Goal: Task Accomplishment & Management: Manage account settings

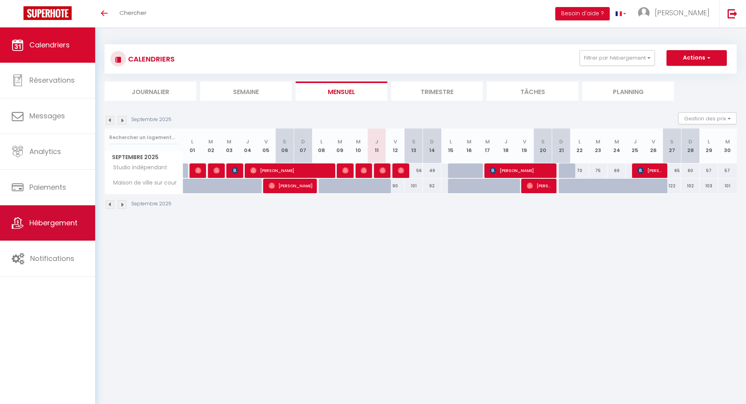
click at [46, 220] on span "Hébergement" at bounding box center [53, 223] width 48 height 10
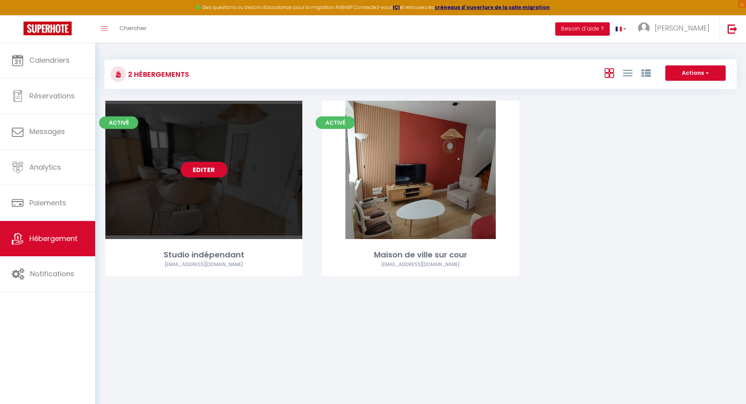
click at [209, 169] on link "Editer" at bounding box center [203, 170] width 47 height 16
select select "3"
select select "2"
select select "1"
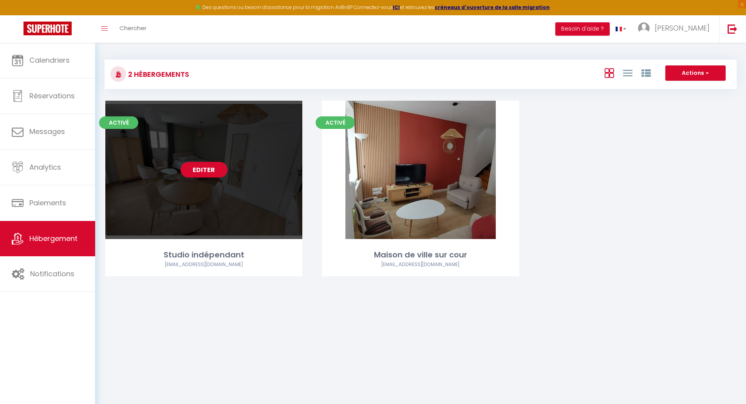
select select
select select "28"
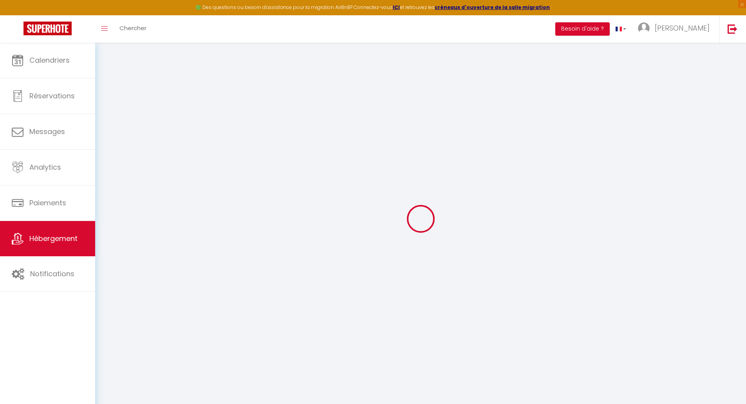
select select
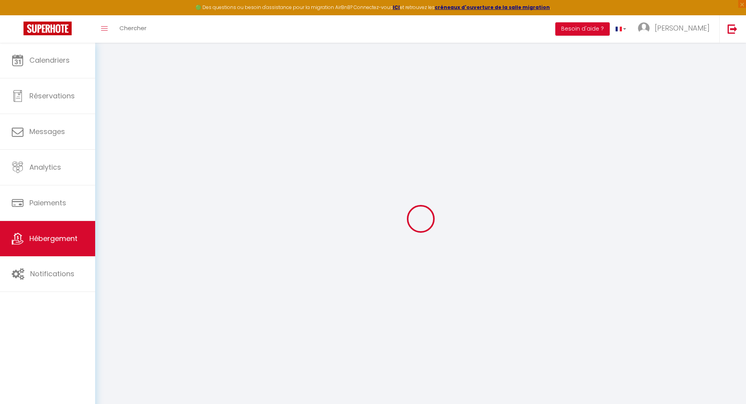
select select
checkbox input "false"
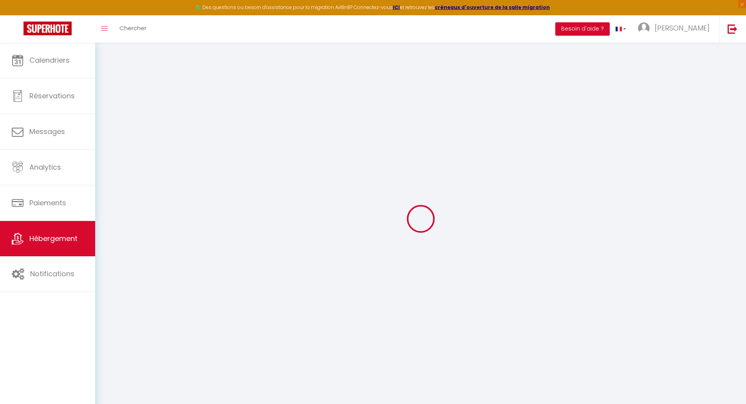
select select
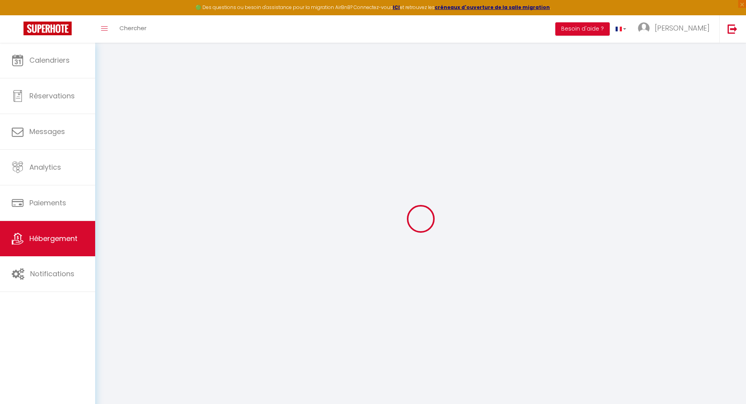
select select
checkbox input "false"
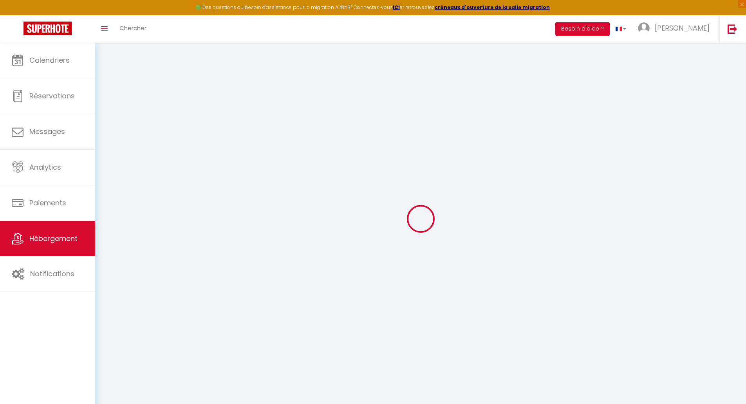
checkbox input "false"
select select
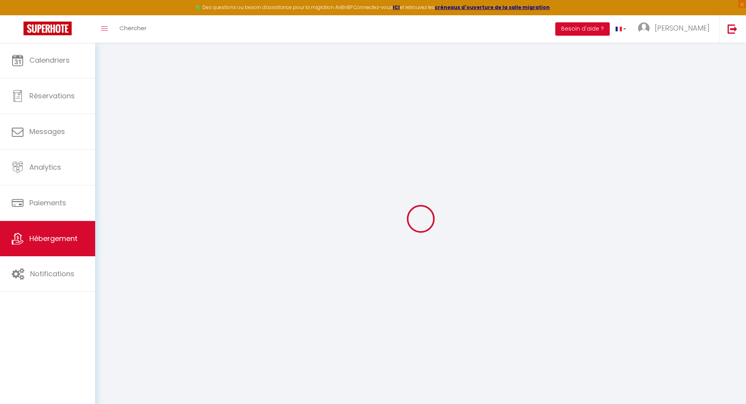
select select
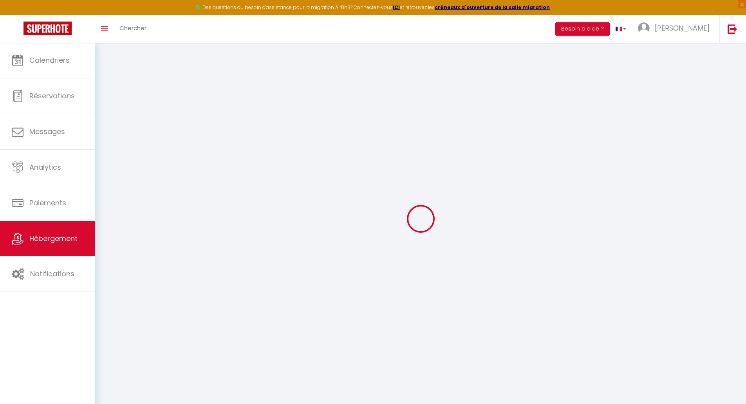
checkbox input "false"
select select
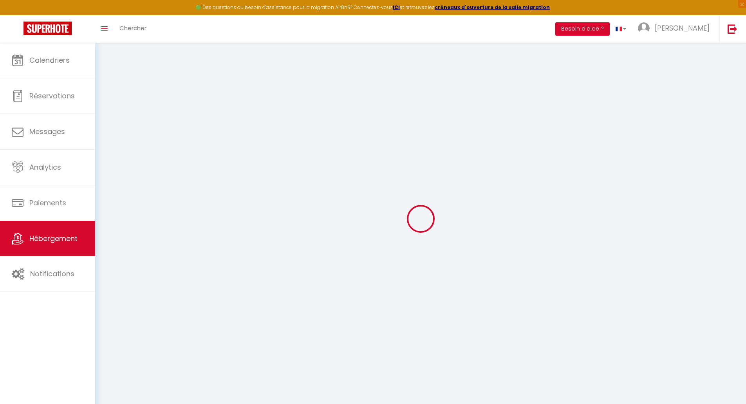
select select
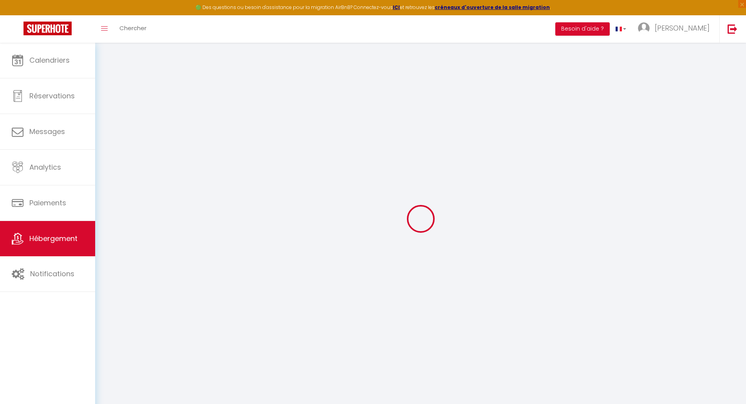
select select
checkbox input "false"
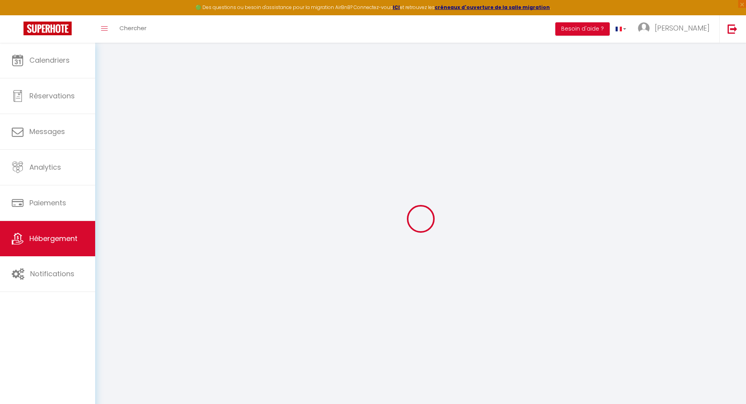
checkbox input "false"
select select
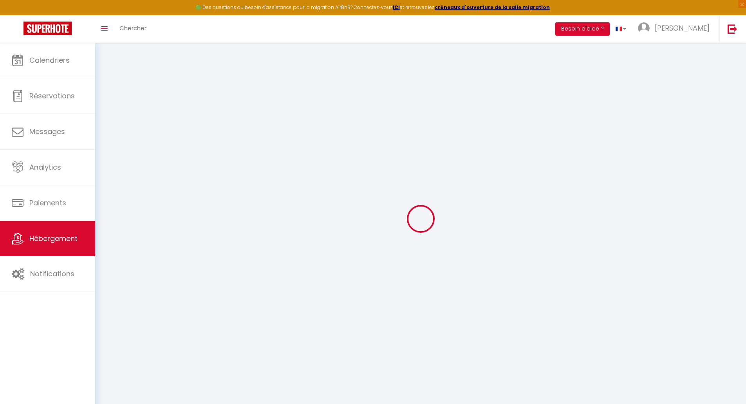
select select
checkbox input "false"
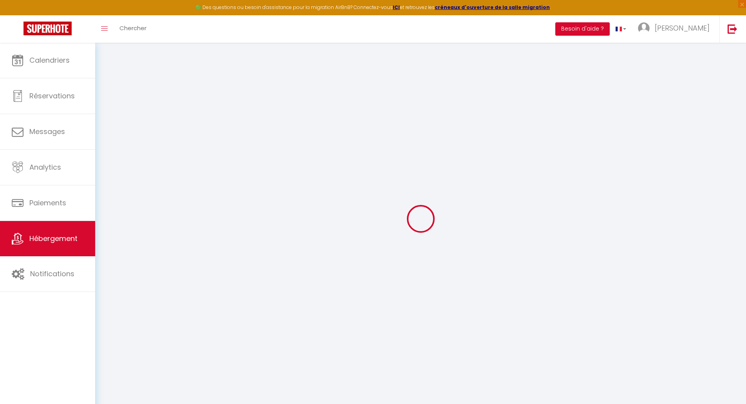
checkbox input "false"
select select
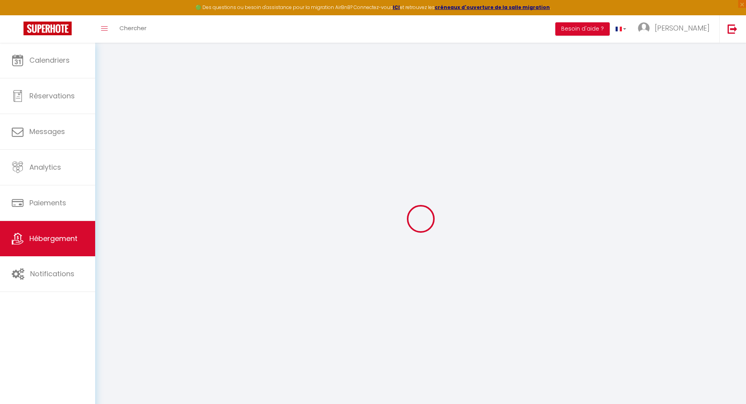
type input "Studio indépendant"
type input "[PERSON_NAME]"
type input "[STREET_ADDRESS][PERSON_NAME]"
type input "37380"
type input "Monnaie"
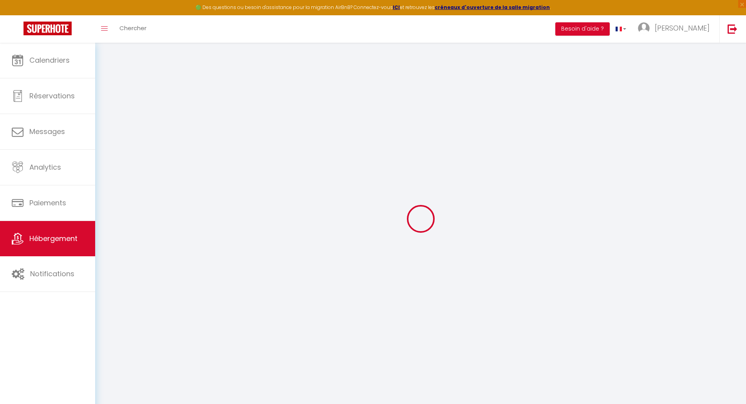
select select "2"
select select "1"
select select "0"
type input "45"
type input "200"
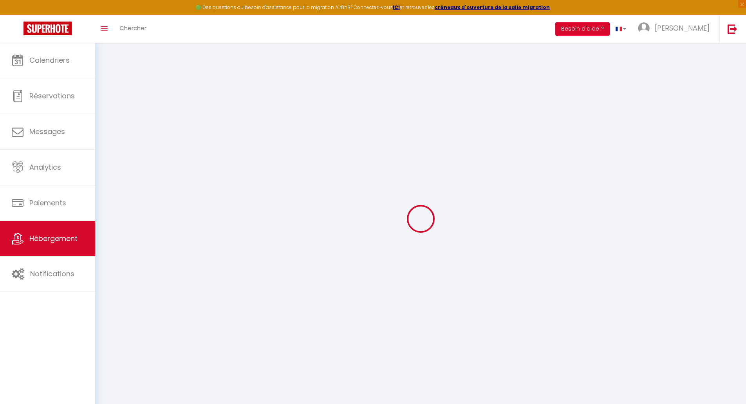
select select
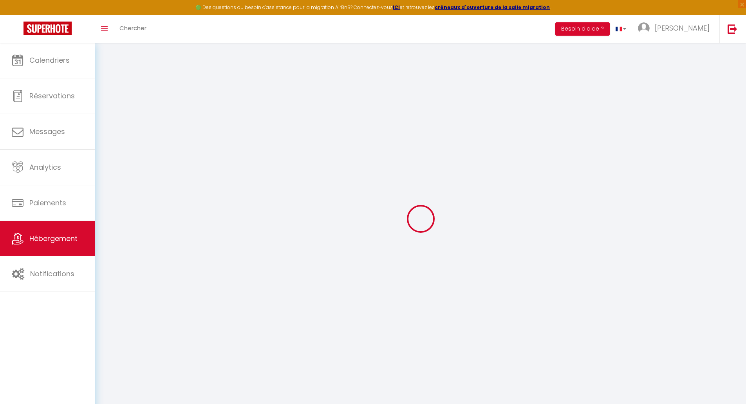
type input "[STREET_ADDRESS][PERSON_NAME]"
type input "37380"
type input "Monnaie"
type input "[EMAIL_ADDRESS][DOMAIN_NAME]"
select select "14887"
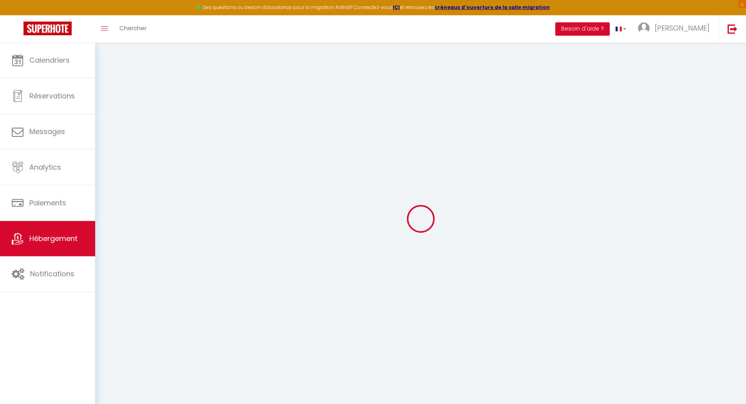
checkbox input "false"
checkbox input "true"
type input "0"
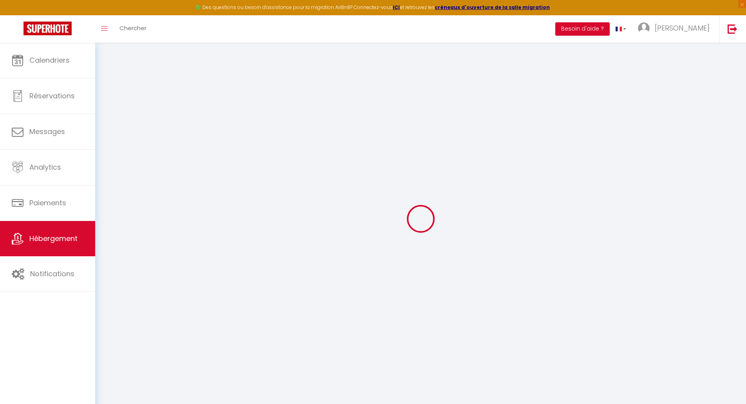
type input "0"
select select
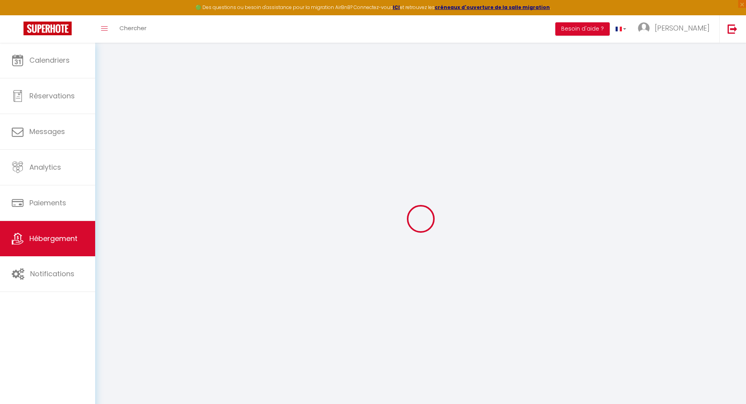
select select
checkbox input "false"
checkbox input "true"
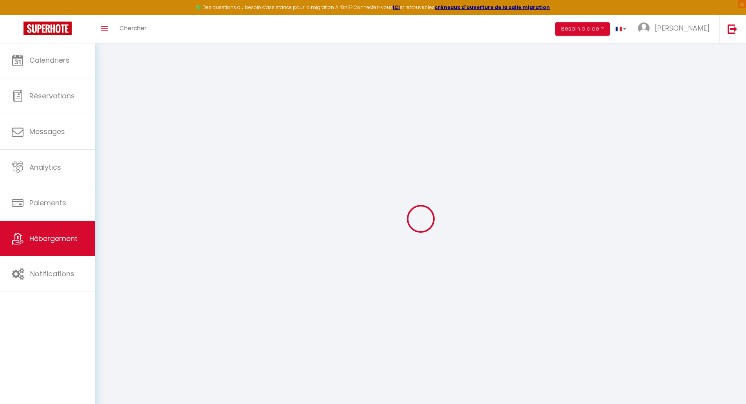
checkbox input "true"
select select
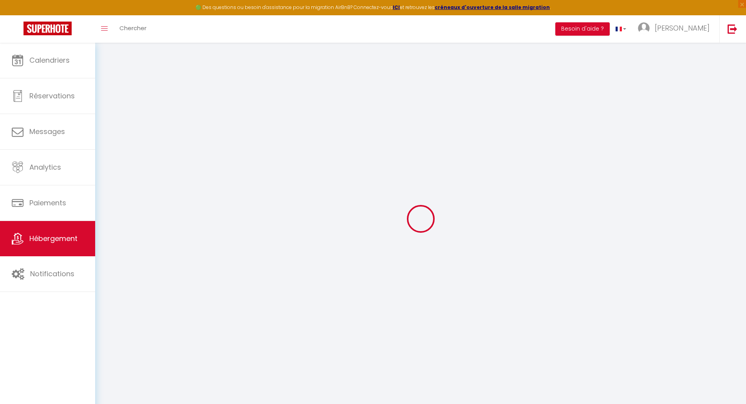
select select
checkbox input "false"
checkbox input "true"
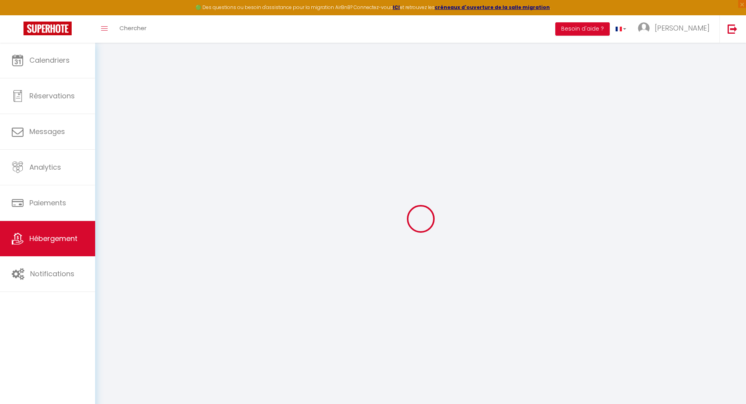
checkbox input "true"
checkbox input "false"
checkbox input "true"
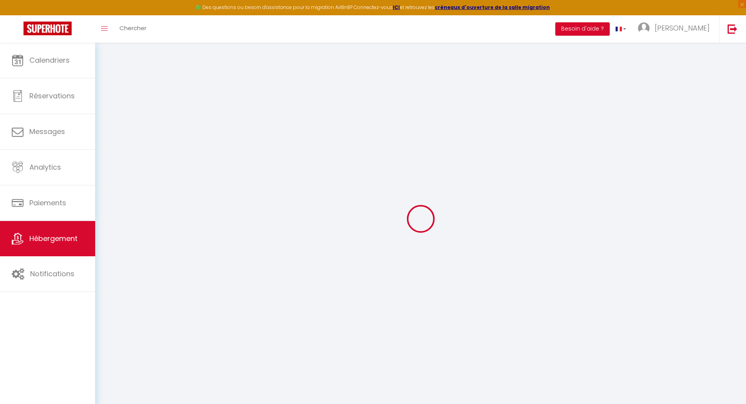
select select "17:00"
select select
select select "11:00"
select select "30"
select select "120"
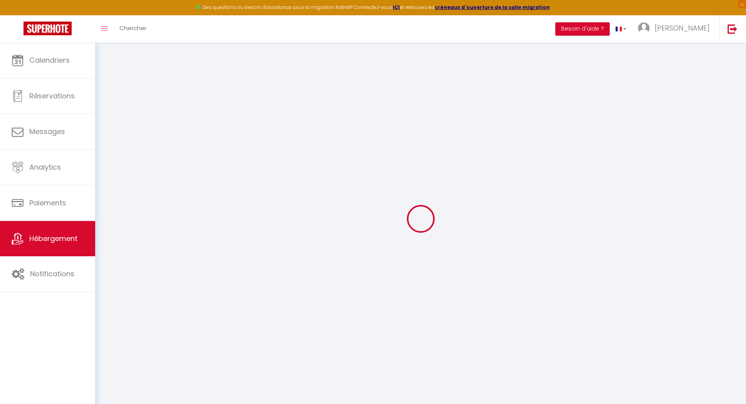
select select
checkbox input "false"
checkbox input "true"
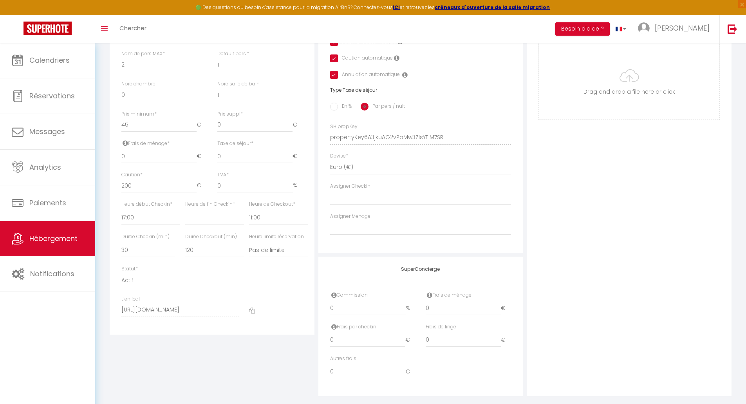
scroll to position [292, 0]
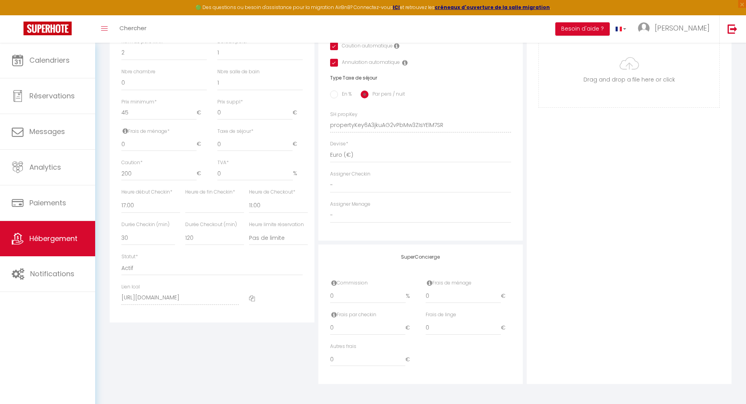
click at [252, 299] on icon at bounding box center [252, 298] width 6 height 6
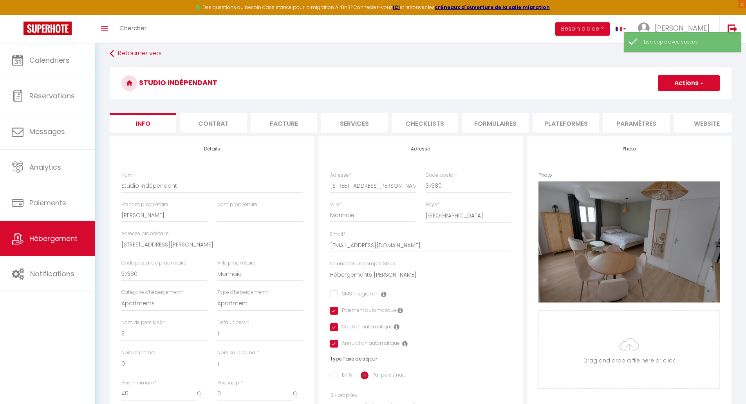
scroll to position [0, 0]
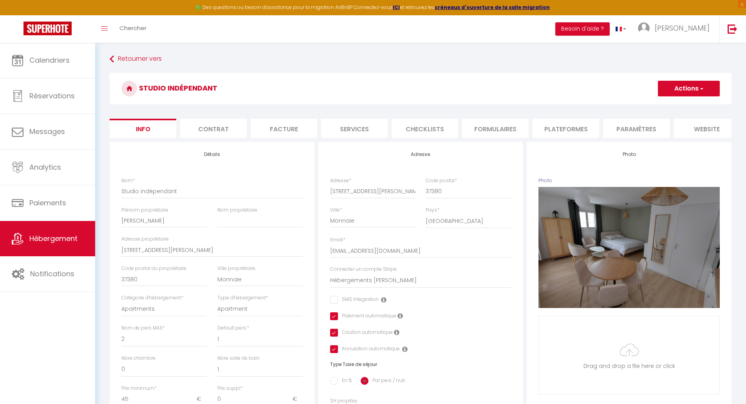
click at [570, 129] on li "Plateformes" at bounding box center [565, 128] width 67 height 19
select select
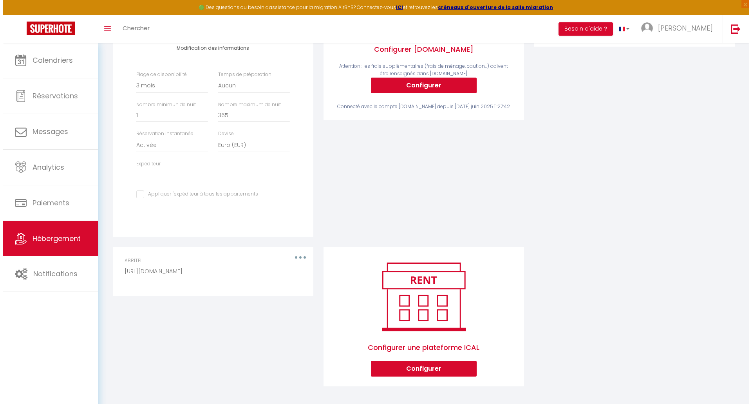
scroll to position [208, 0]
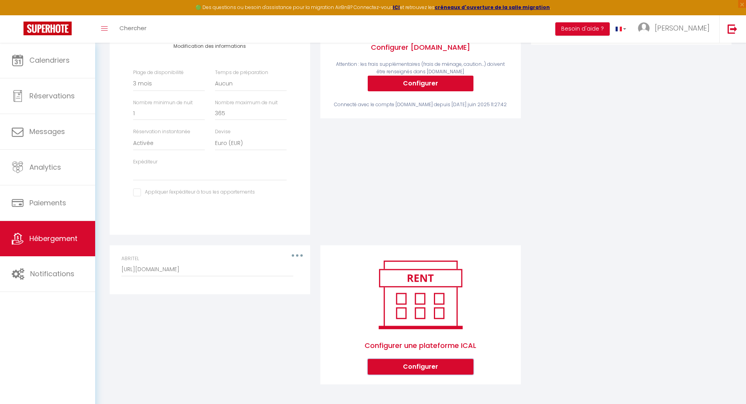
click at [422, 366] on button "Configurer" at bounding box center [421, 367] width 106 height 16
select select "1"
select select
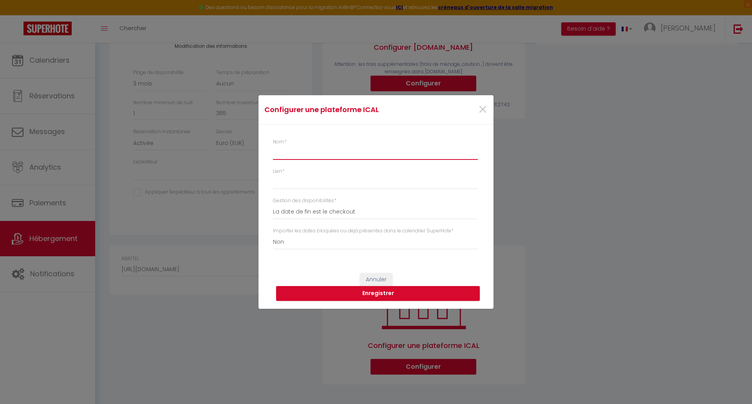
click at [300, 154] on input "Nom *" at bounding box center [375, 153] width 205 height 14
type input "G"
select select
type input "Gi"
select select
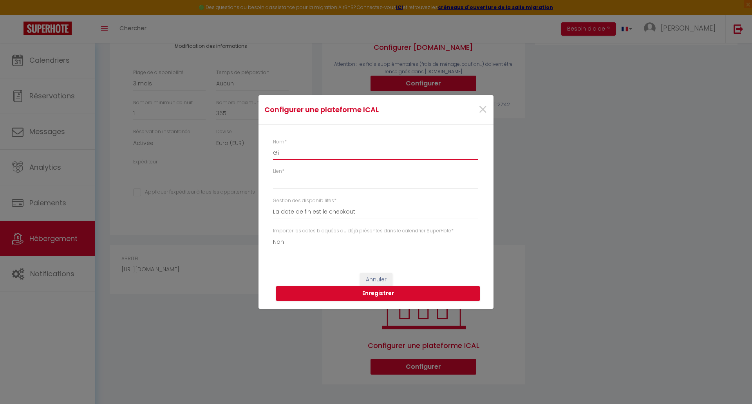
type input "Git"
select select
type input "Gite"
select select
type input "Gites"
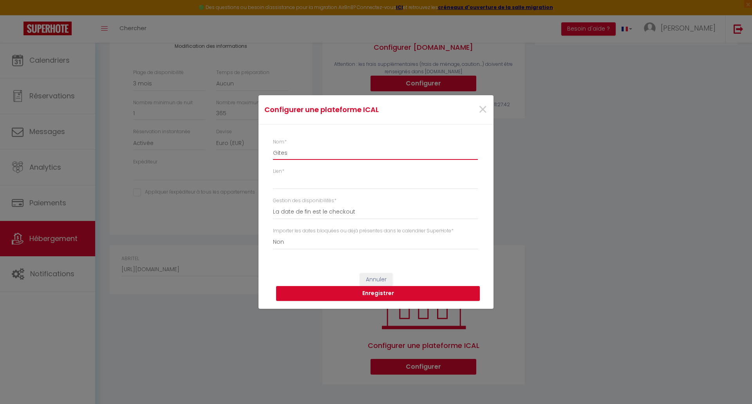
select select
type input "Gites"
select select
type input "Gites d"
select select
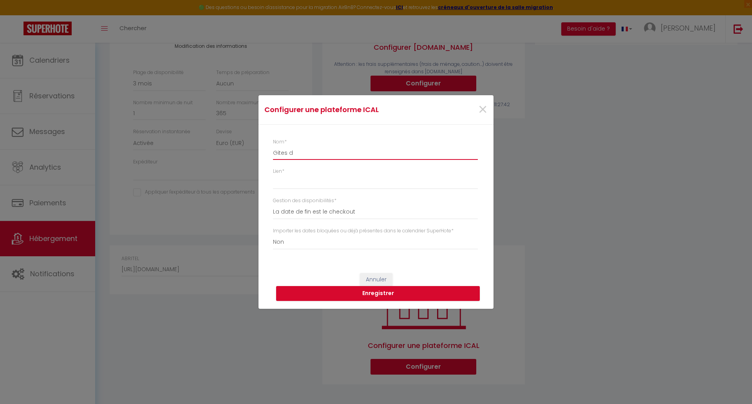
type input "Gites de"
select select
type input "Gites de"
select select
type input "Gites de F"
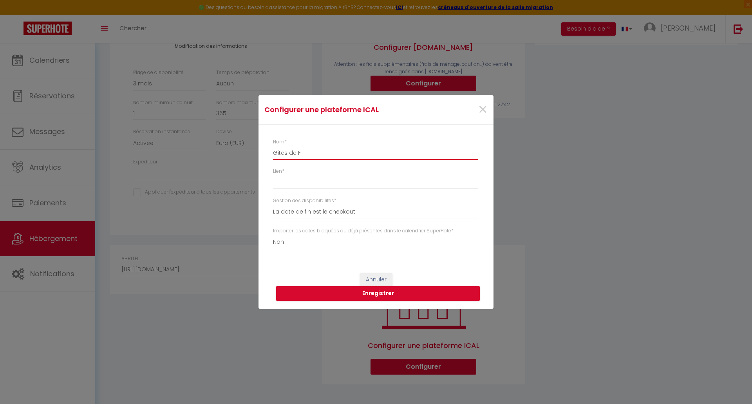
select select
type input "Gites de Fr"
select select
type input "Gites de Fra"
select select
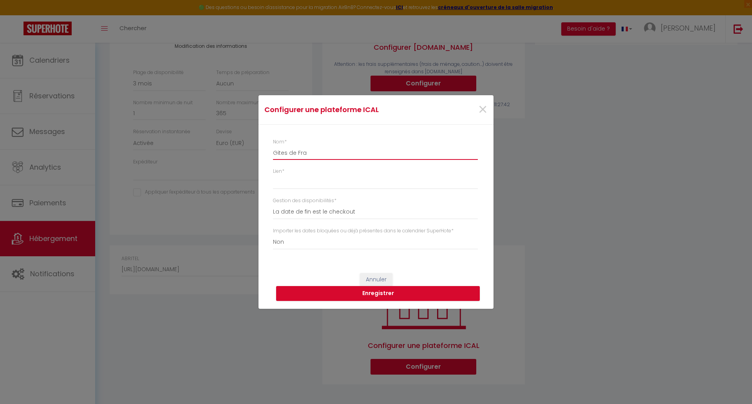
type input "Gites de [PERSON_NAME]"
select select
type input "Gites de Franc"
select select
type input "Gites de [GEOGRAPHIC_DATA]"
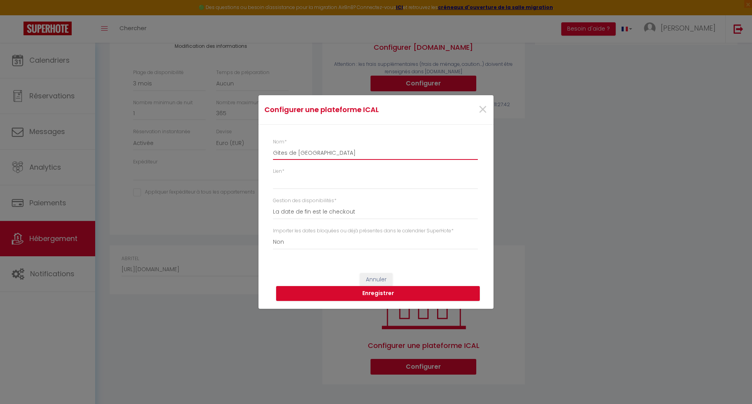
select select
type input "Gites de [GEOGRAPHIC_DATA]"
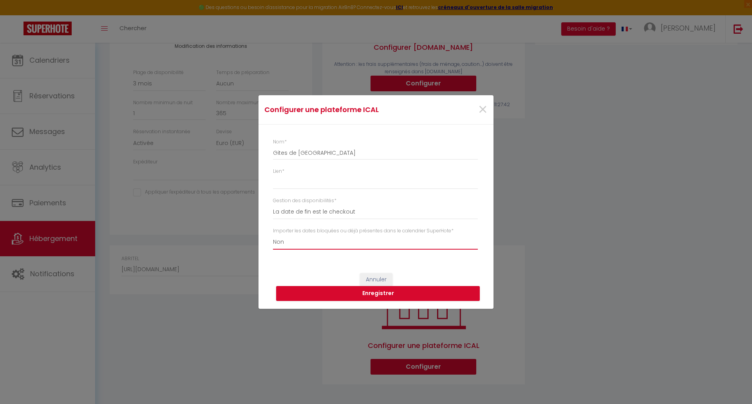
click at [289, 242] on select "Oui Non" at bounding box center [375, 242] width 205 height 15
select select "true"
click at [273, 235] on select "Oui Non" at bounding box center [375, 242] width 205 height 15
select select
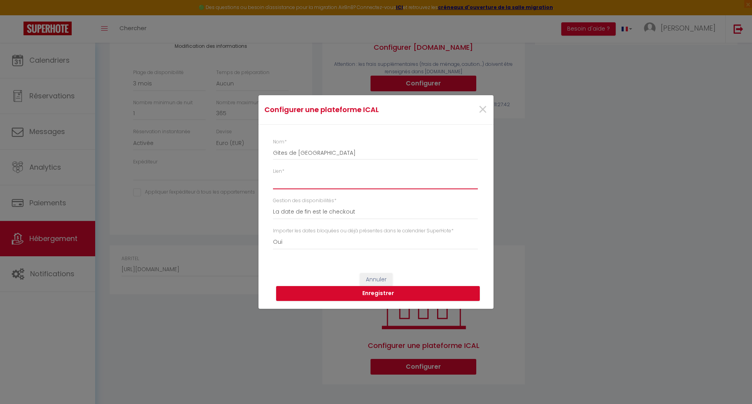
click at [291, 184] on input "Lien *" at bounding box center [375, 182] width 205 height 14
paste input "[URL][DOMAIN_NAME][DOMAIN_NAME]"
type input "[URL][DOMAIN_NAME][DOMAIN_NAME]"
select select
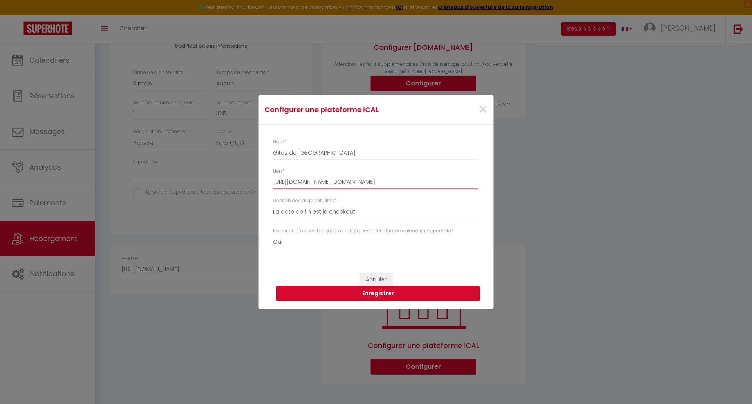
type input "[URL][DOMAIN_NAME][DOMAIN_NAME]"
click at [377, 295] on button "Enregistrer" at bounding box center [378, 293] width 204 height 15
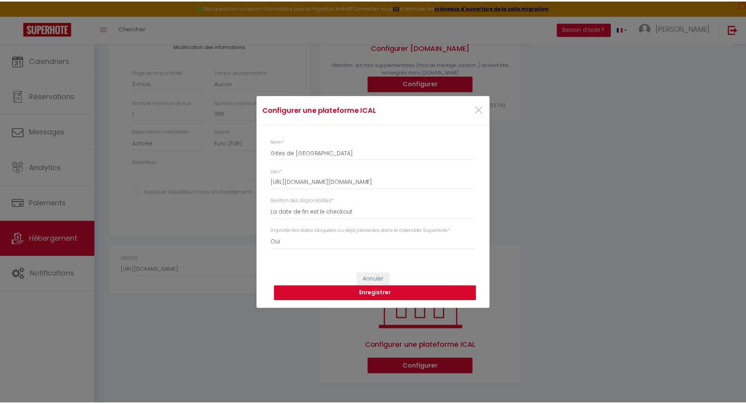
scroll to position [0, 0]
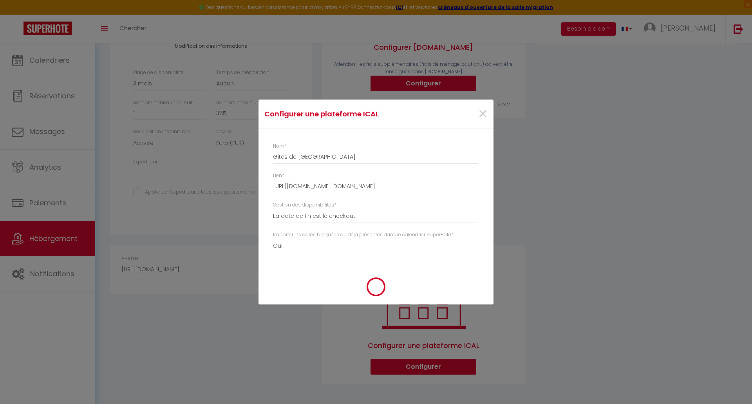
select select
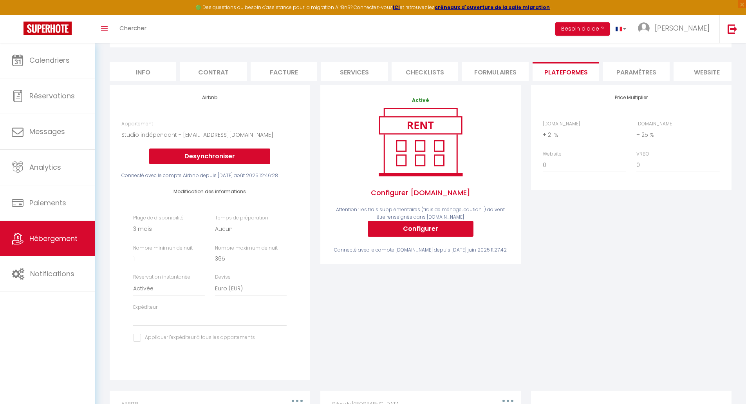
scroll to position [157, 0]
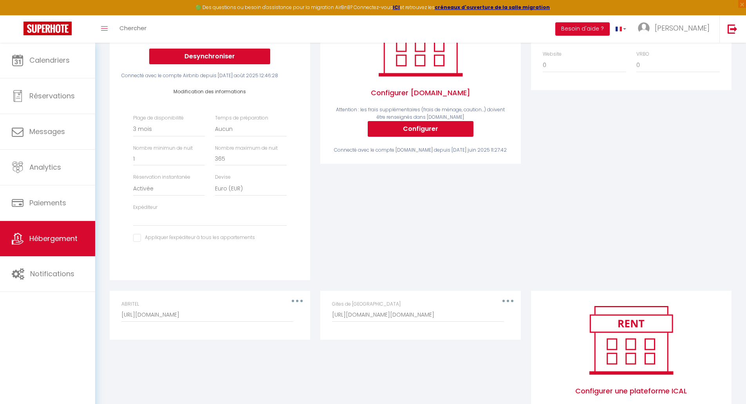
click at [509, 307] on div "Gites de [GEOGRAPHIC_DATA] [URL][DOMAIN_NAME][DOMAIN_NAME]" at bounding box center [420, 311] width 177 height 22
click at [509, 304] on button "button" at bounding box center [508, 300] width 22 height 13
click at [423, 251] on div "Activé Configurer [DOMAIN_NAME] Attention : les frais supplémentaires (frais de…" at bounding box center [420, 137] width 211 height 305
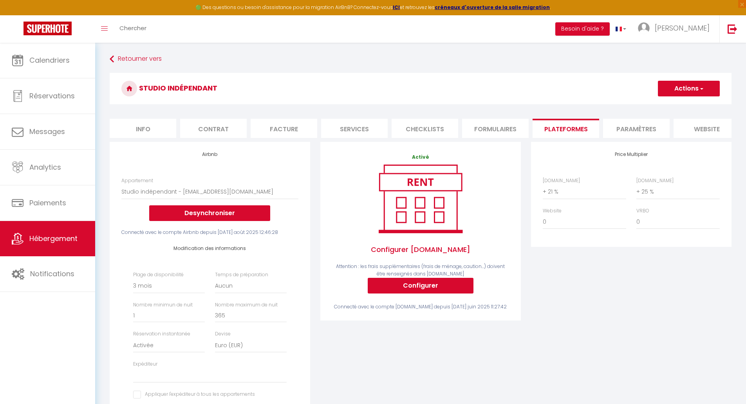
click at [687, 91] on button "Actions" at bounding box center [689, 89] width 62 height 16
click at [679, 106] on link "Enregistrer" at bounding box center [688, 106] width 62 height 10
select select "90"
select select "EUR"
select select
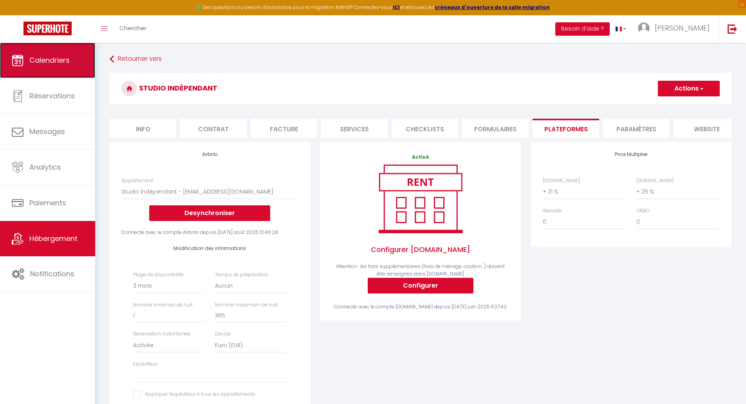
click at [30, 56] on span "Calendriers" at bounding box center [49, 60] width 40 height 10
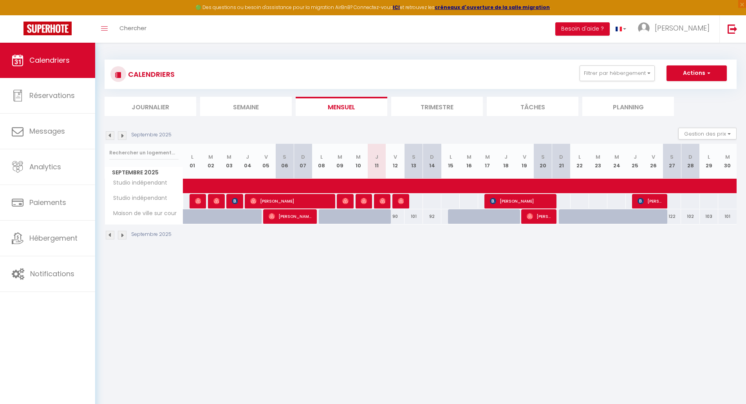
click at [418, 200] on div at bounding box center [413, 201] width 19 height 14
type input "56"
type input "[PERSON_NAME] 13 Septembre 2025"
type input "Dim 14 Septembre 2025"
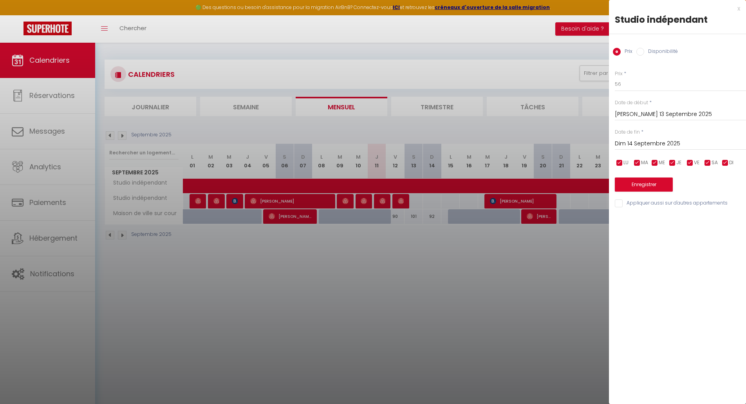
click at [419, 242] on div at bounding box center [373, 202] width 746 height 404
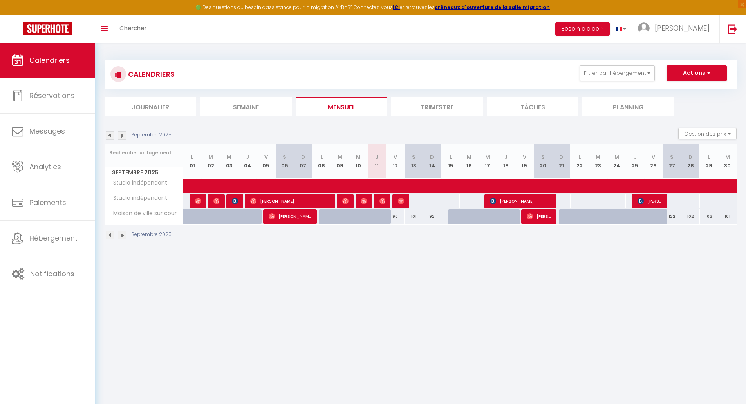
click at [450, 105] on li "Trimestre" at bounding box center [437, 106] width 92 height 19
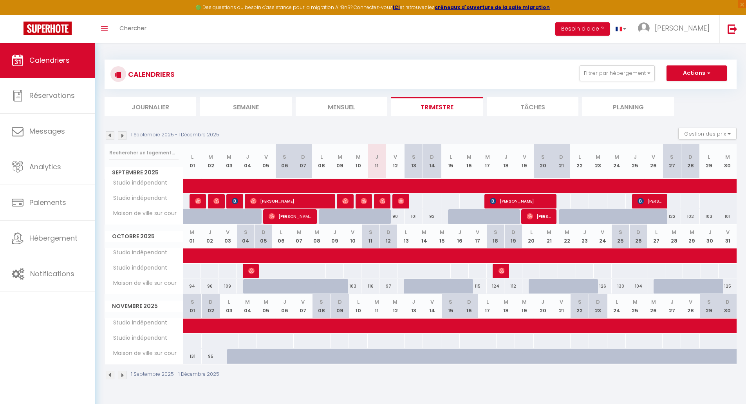
click at [415, 199] on div at bounding box center [413, 201] width 19 height 14
type input "56"
select select "1"
type input "[PERSON_NAME] 13 Septembre 2025"
type input "Dim 14 Septembre 2025"
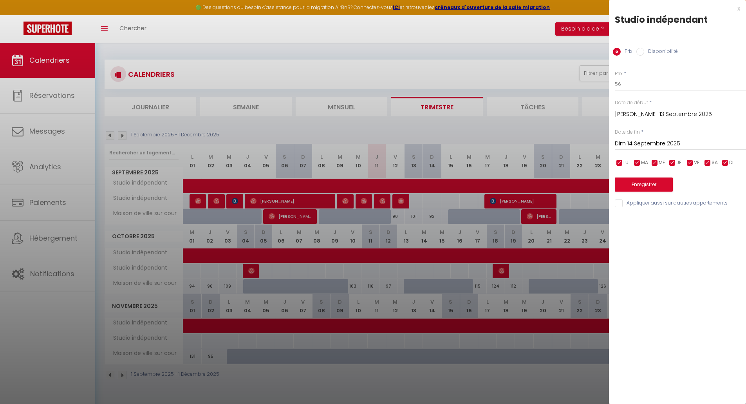
click at [662, 49] on label "Disponibilité" at bounding box center [661, 52] width 34 height 9
click at [644, 49] on input "Disponibilité" at bounding box center [640, 52] width 8 height 8
radio input "true"
radio input "false"
click at [738, 9] on div "x" at bounding box center [674, 8] width 131 height 9
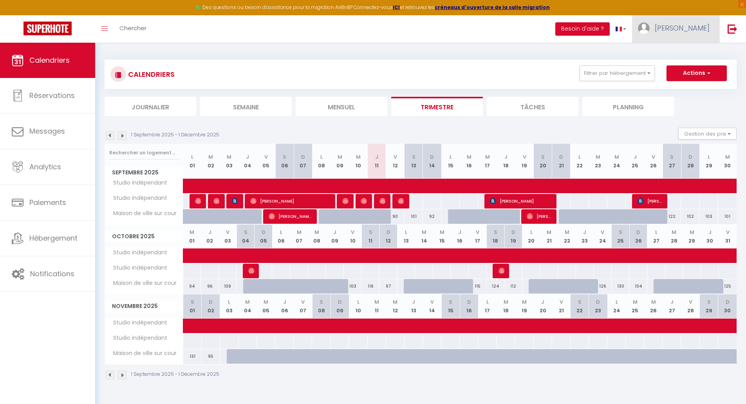
click at [688, 28] on span "[PERSON_NAME]" at bounding box center [682, 28] width 55 height 10
click at [732, 31] on img at bounding box center [732, 29] width 10 height 10
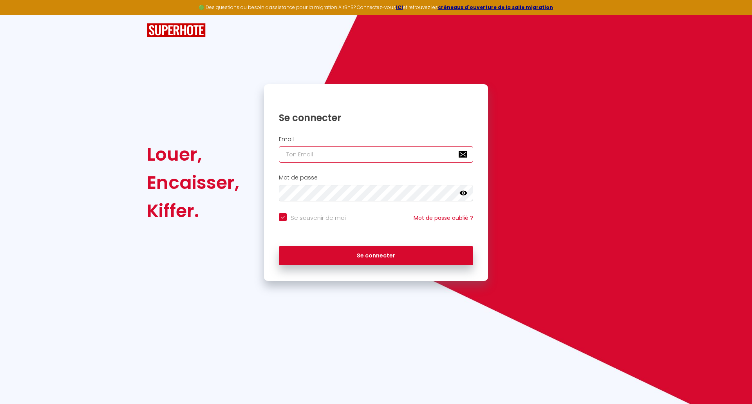
type input "[EMAIL_ADDRESS][DOMAIN_NAME]"
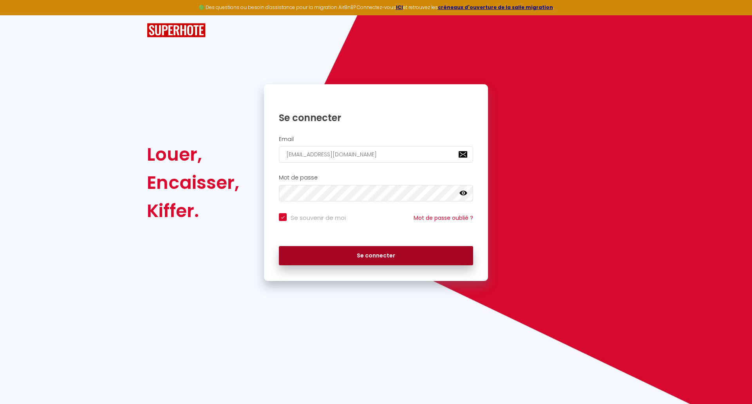
click at [348, 259] on button "Se connecter" at bounding box center [376, 256] width 194 height 20
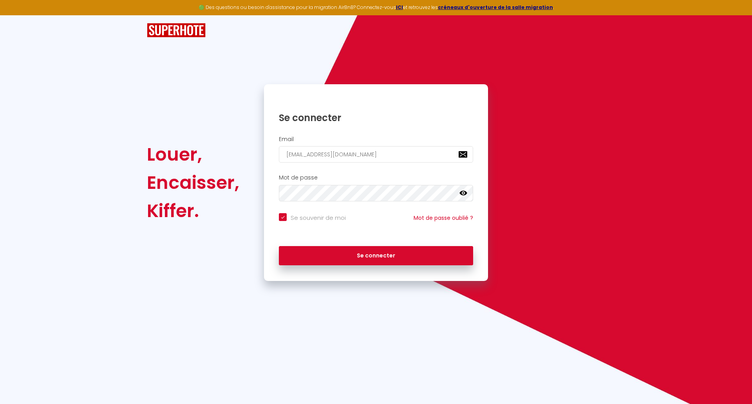
checkbox input "true"
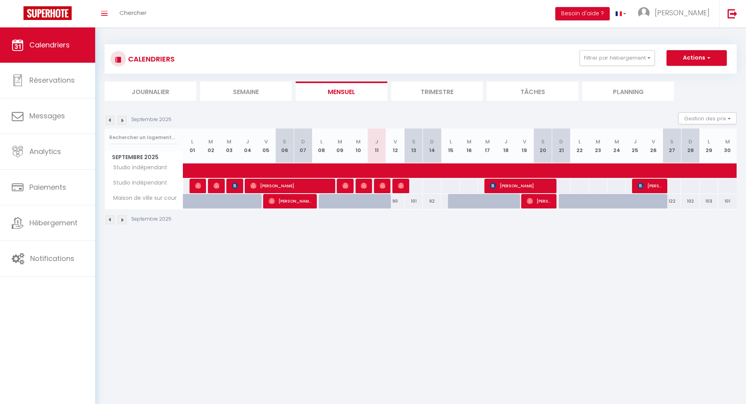
click at [427, 88] on li "Trimestre" at bounding box center [437, 90] width 92 height 19
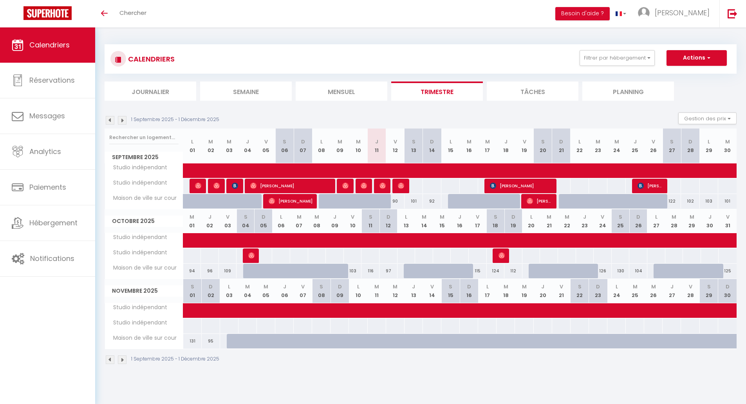
click at [395, 56] on div "CALENDRIERS Filtrer par hébergement Tous Studio indépendant Maison de ville sur…" at bounding box center [420, 59] width 620 height 18
click at [471, 385] on body "🟢 Des questions ou besoin d'assistance pour la migration AirBnB? Connectez-vous…" at bounding box center [373, 229] width 746 height 404
click at [333, 90] on li "Mensuel" at bounding box center [342, 90] width 92 height 19
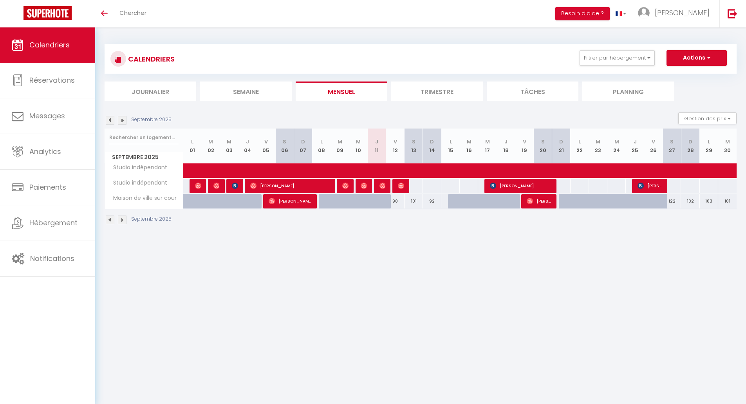
click at [437, 90] on li "Trimestre" at bounding box center [437, 90] width 92 height 19
